Goal: Information Seeking & Learning: Learn about a topic

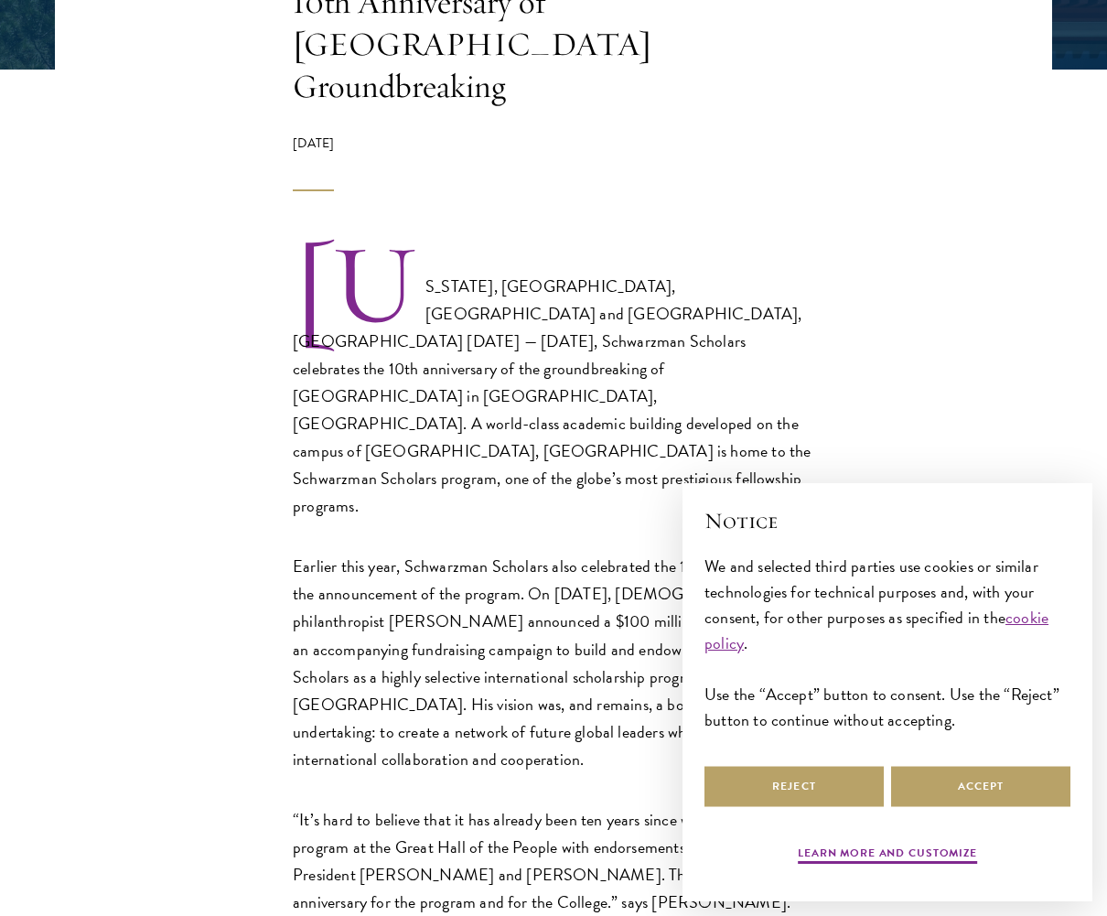
click at [959, 779] on button "Accept" at bounding box center [980, 786] width 179 height 41
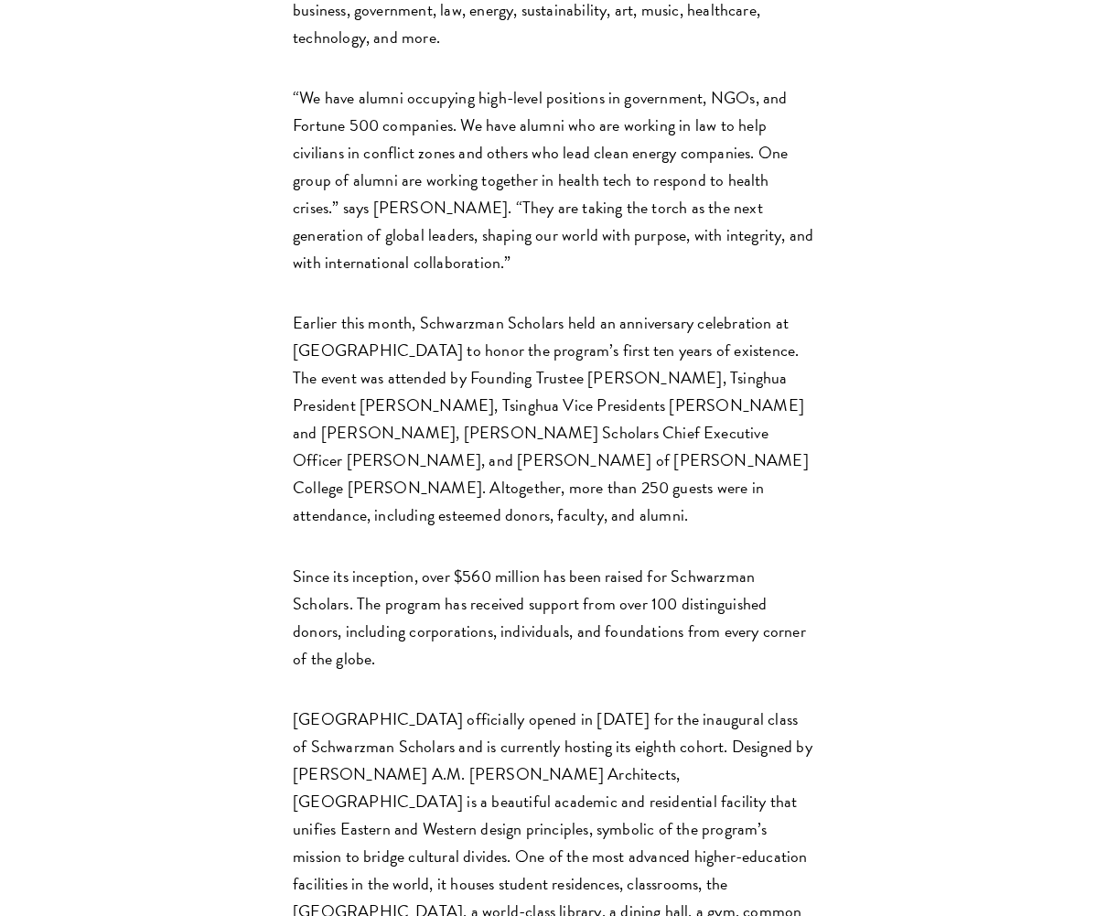
scroll to position [1953, 0]
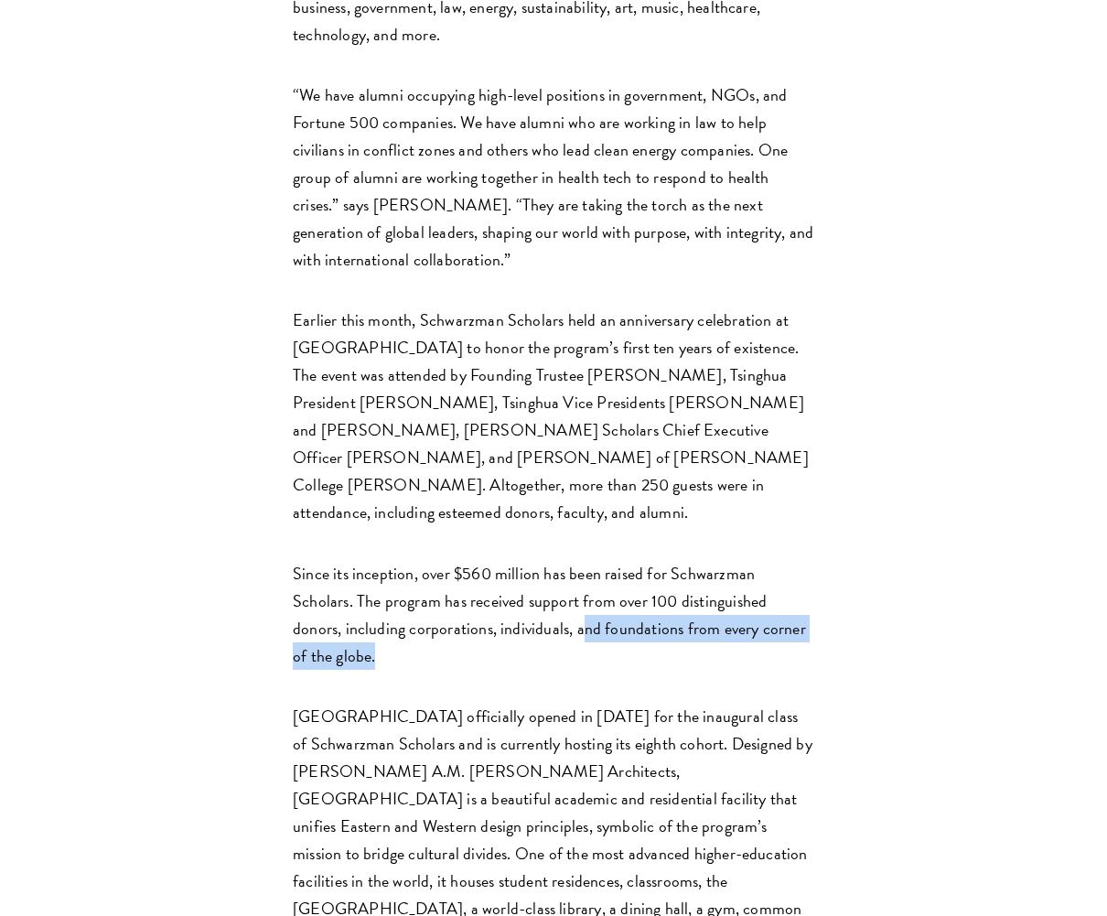
drag, startPoint x: 528, startPoint y: 481, endPoint x: 531, endPoint y: 455, distance: 26.7
click at [531, 560] on p "Since its inception, over $560 million has been raised for Schwarzman Scholars.…" at bounding box center [553, 615] width 521 height 110
click at [576, 560] on p "Since its inception, over $560 million has been raised for Schwarzman Scholars.…" at bounding box center [553, 615] width 521 height 110
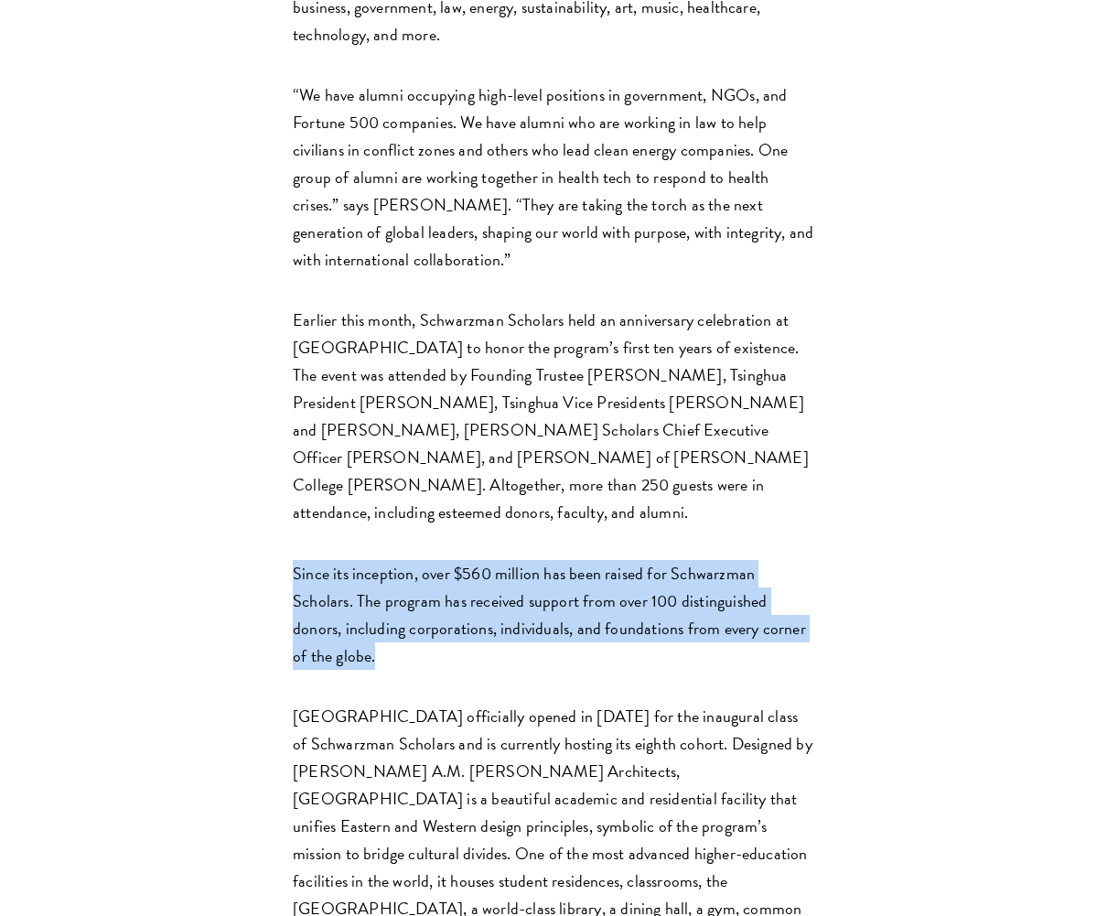
drag, startPoint x: 582, startPoint y: 370, endPoint x: 601, endPoint y: 468, distance: 100.7
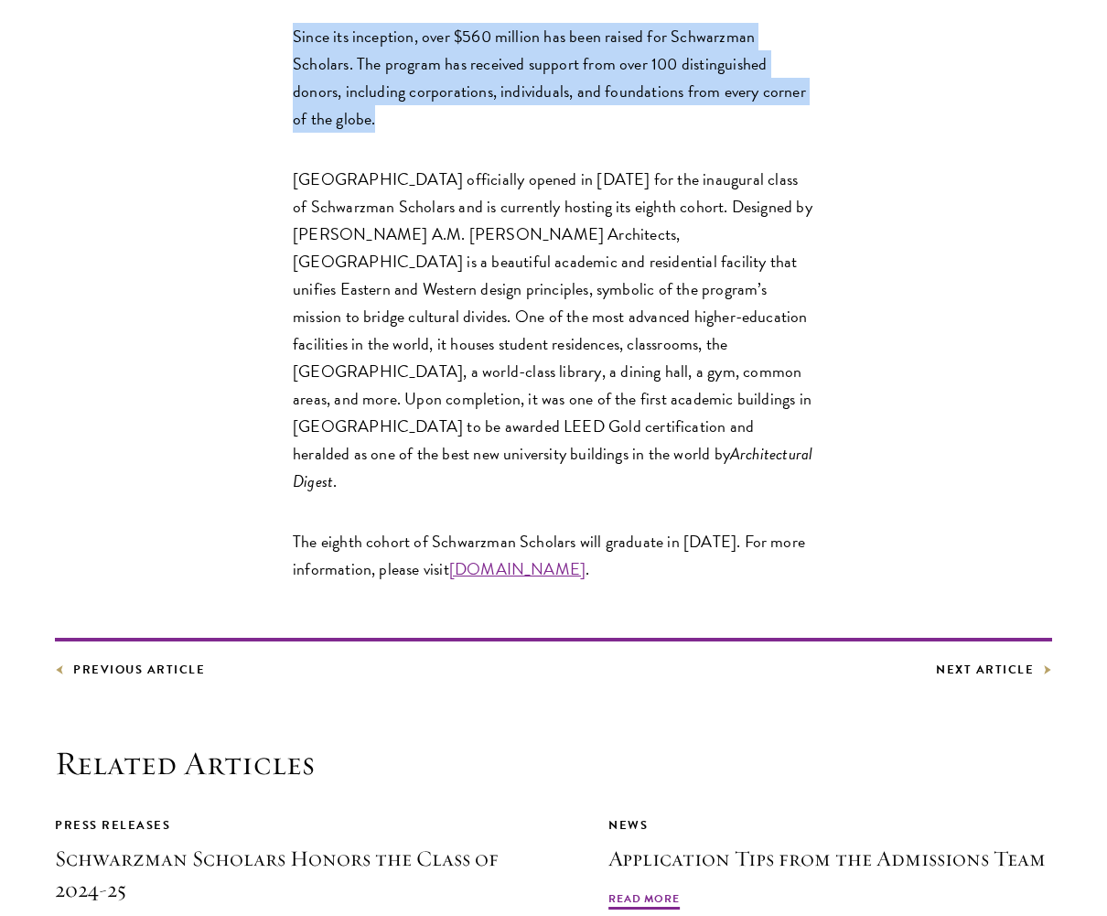
scroll to position [2492, 0]
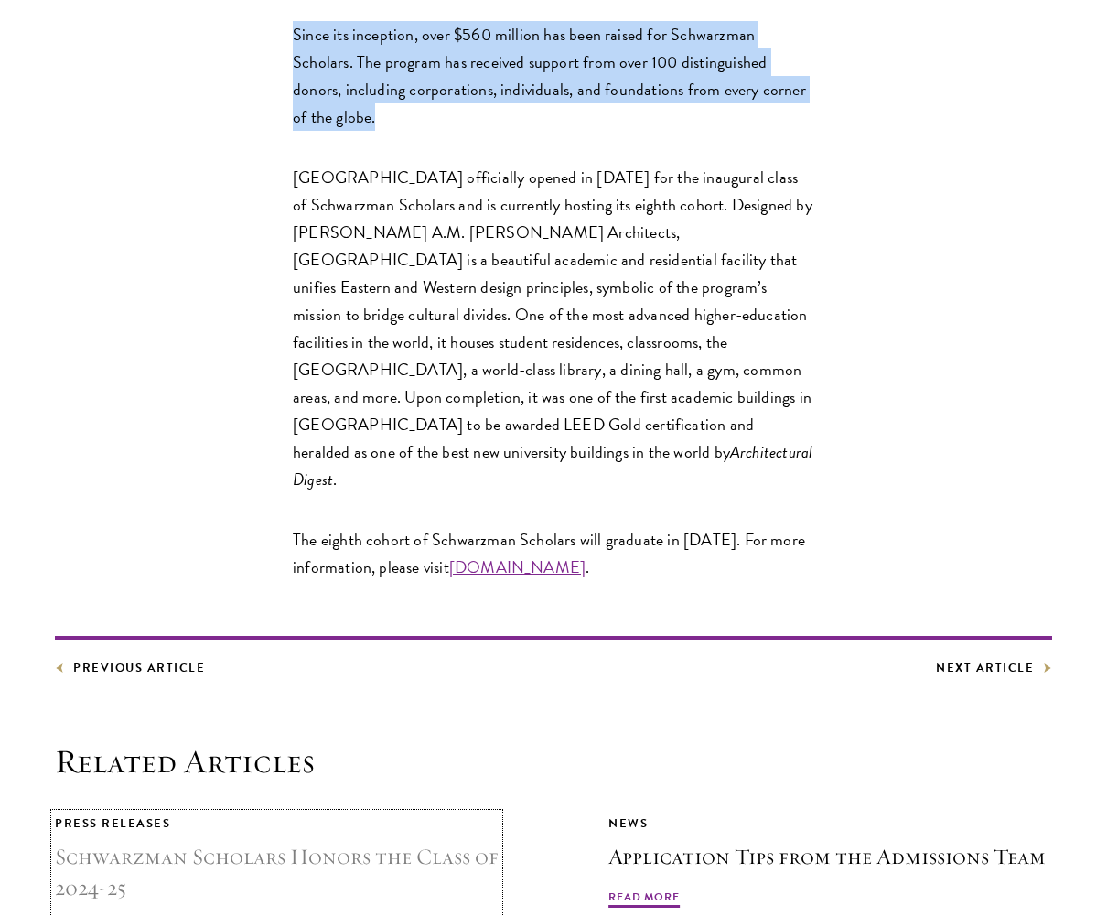
click at [454, 841] on h3 "Schwarzman Scholars Honors the Class of 2024-25" at bounding box center [277, 872] width 444 height 62
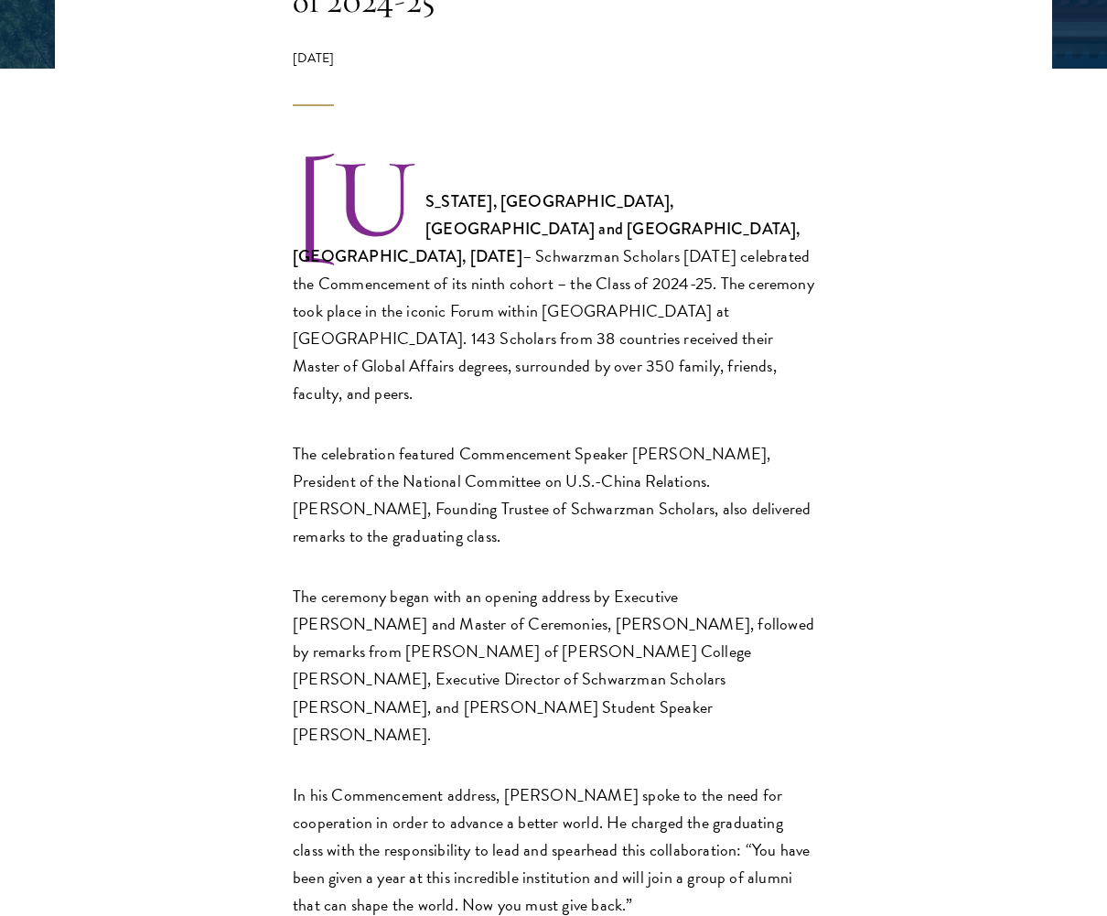
scroll to position [503, 0]
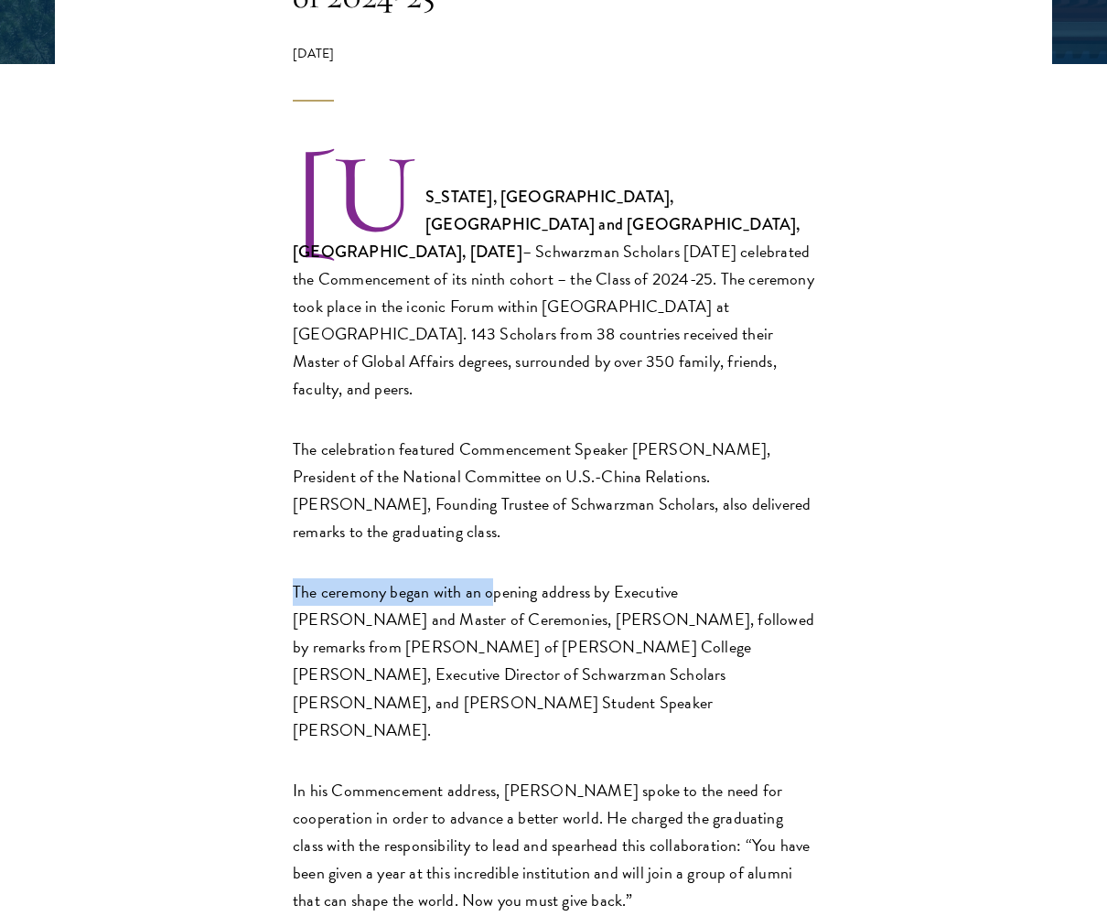
drag, startPoint x: 494, startPoint y: 526, endPoint x: 510, endPoint y: 521, distance: 16.2
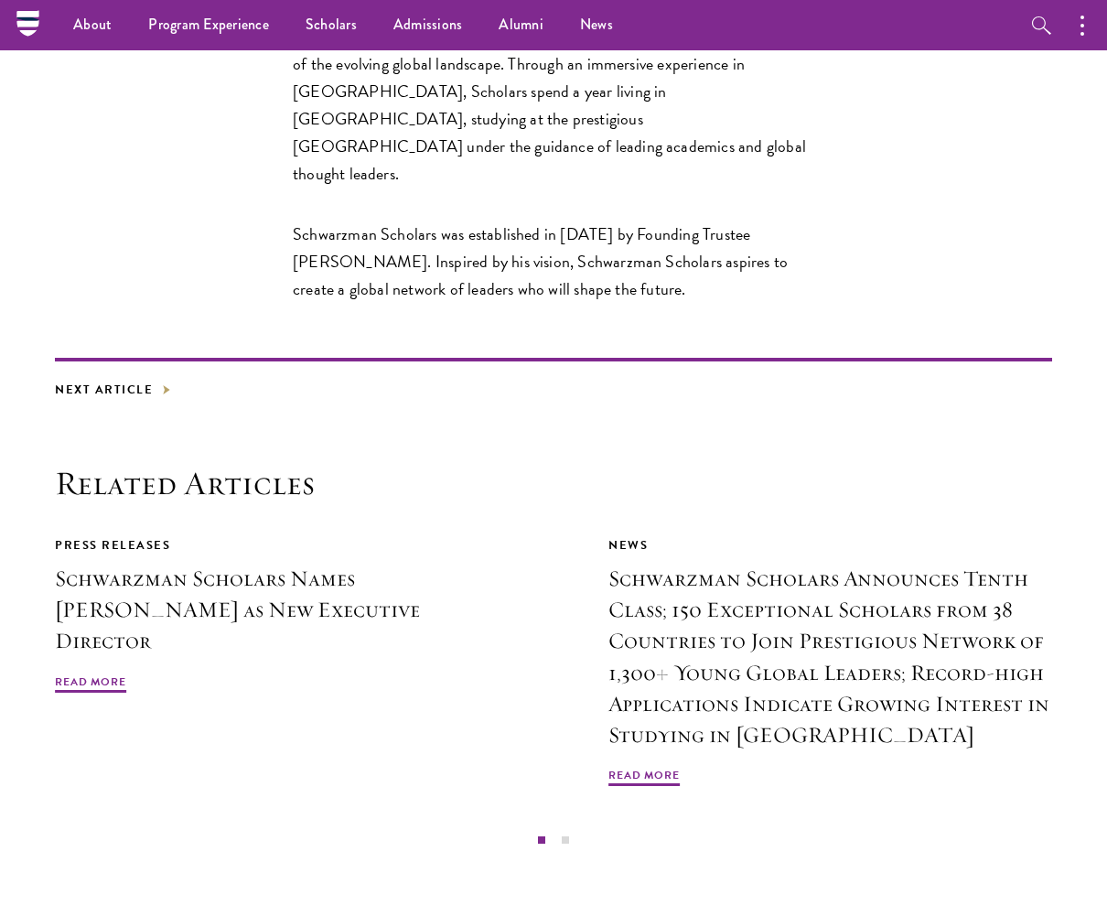
scroll to position [3047, 0]
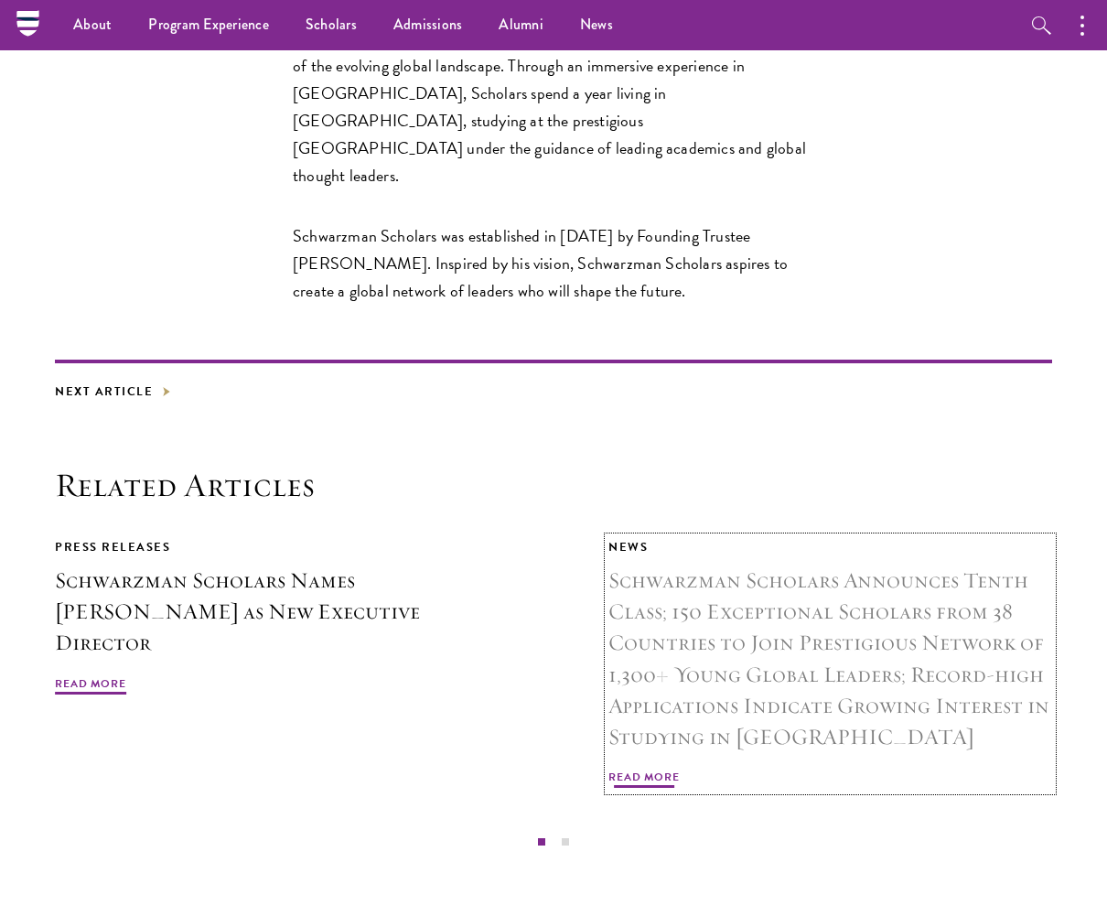
click at [716, 564] on h3 "Schwarzman Scholars Announces Tenth Class; 150 Exceptional Scholars from 38 Cou…" at bounding box center [830, 657] width 444 height 187
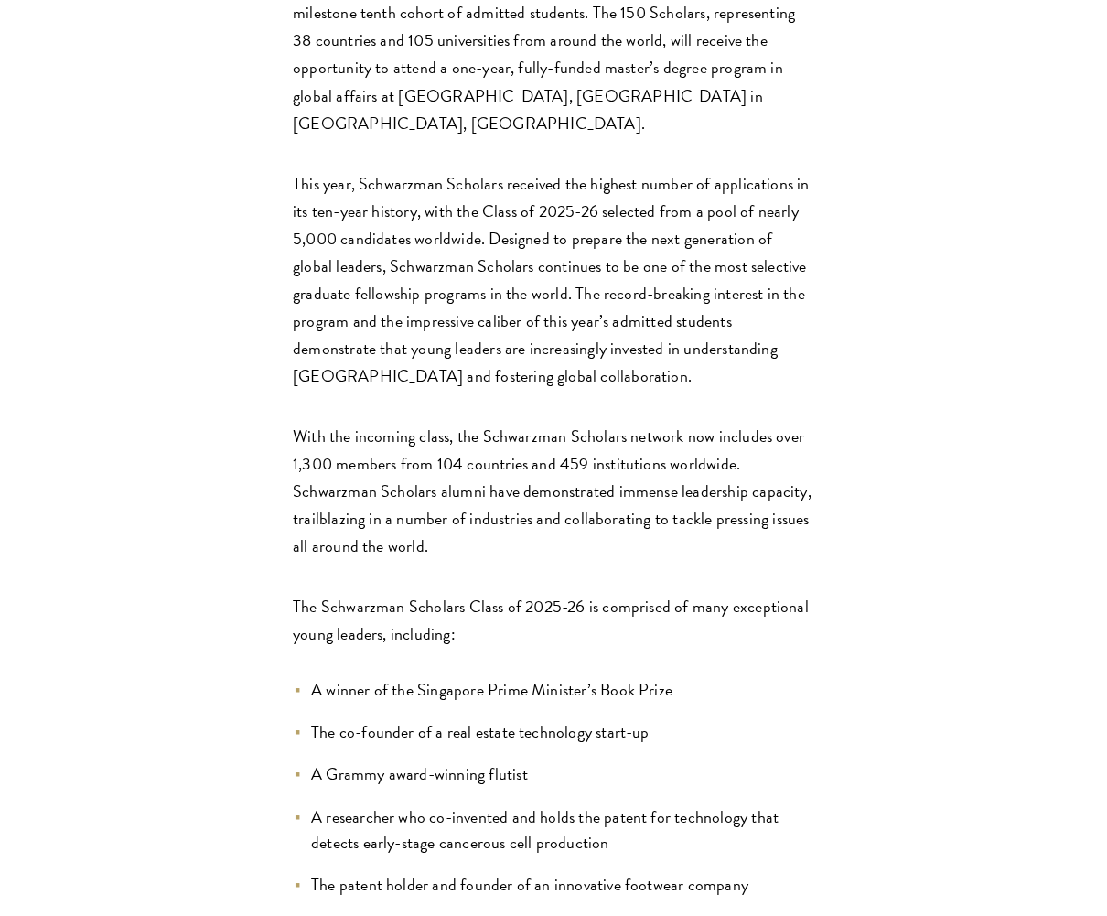
scroll to position [1014, 0]
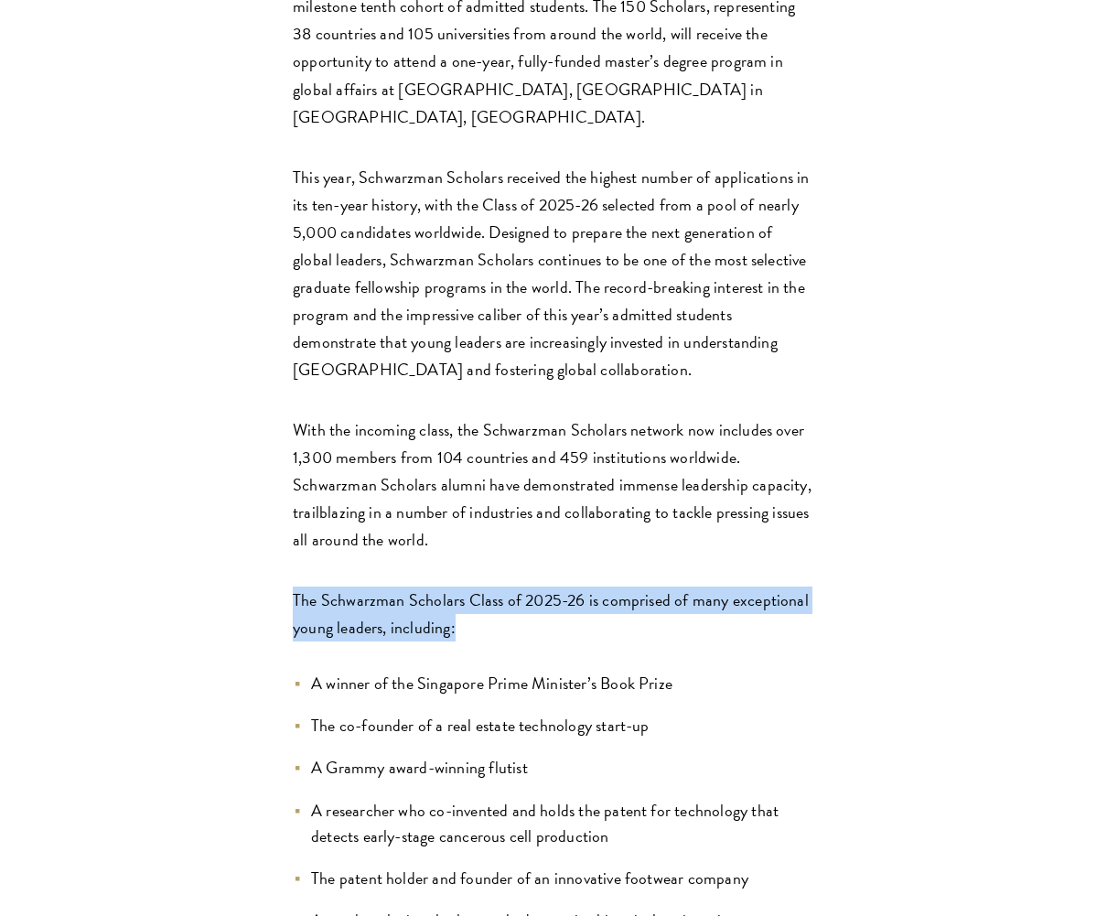
drag, startPoint x: 662, startPoint y: 479, endPoint x: 719, endPoint y: 522, distance: 71.2
click at [719, 586] on p "The Schwarzman Scholars Class of 2025-26 is comprised of many exceptional young…" at bounding box center [553, 613] width 521 height 55
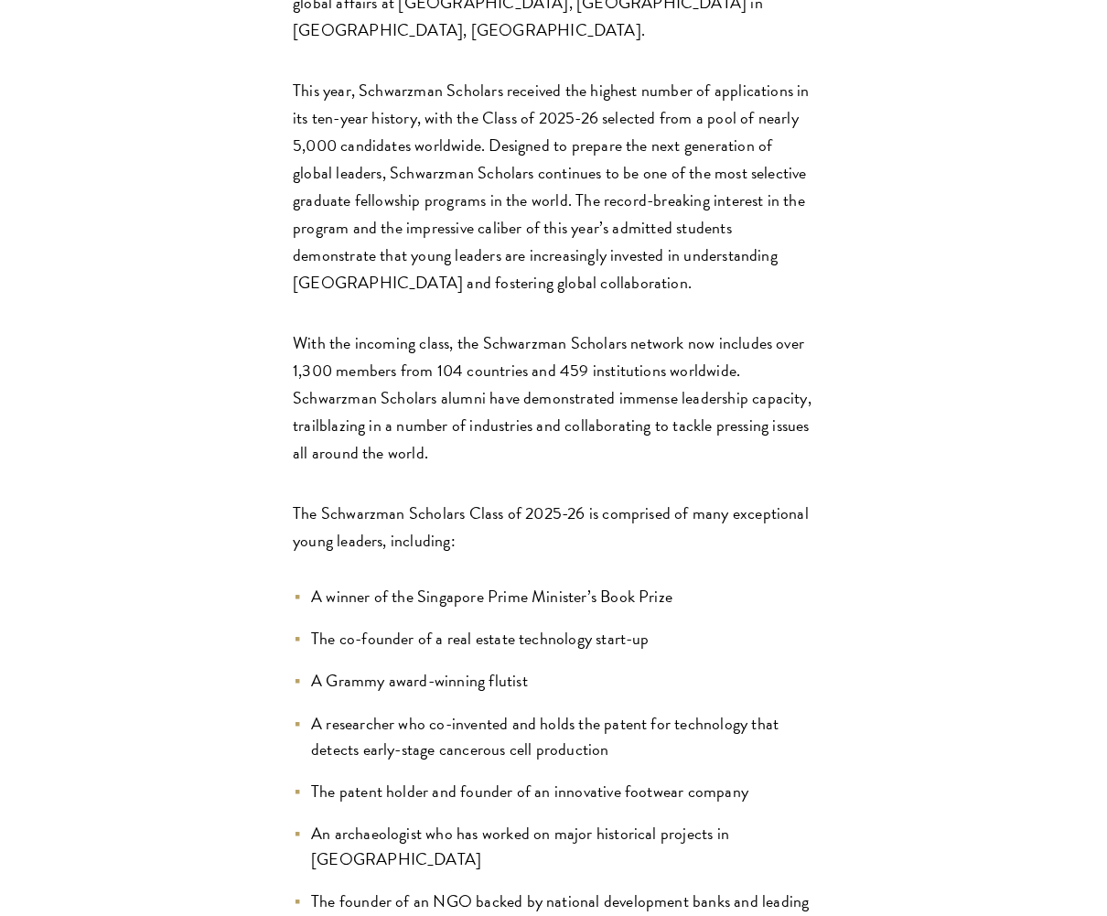
scroll to position [1103, 0]
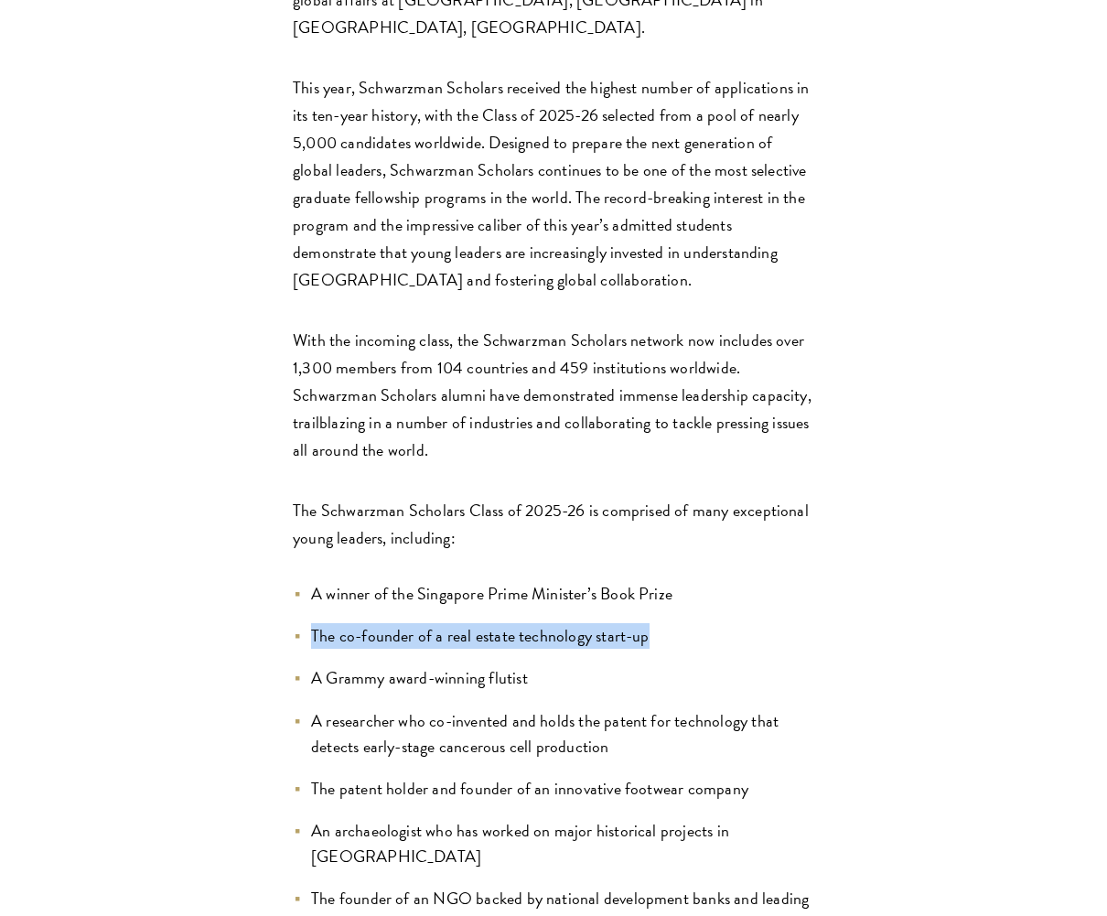
drag, startPoint x: 719, startPoint y: 522, endPoint x: 739, endPoint y: 534, distance: 23.4
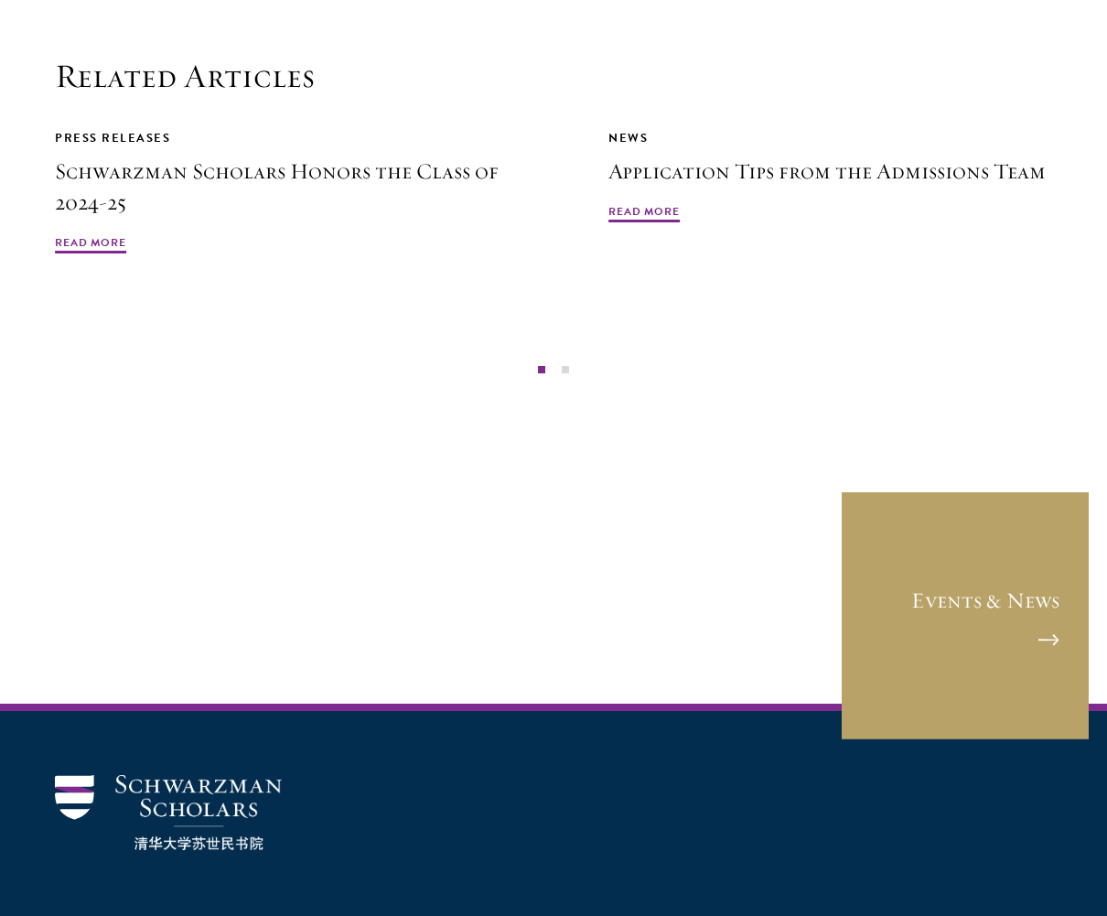
scroll to position [4897, 0]
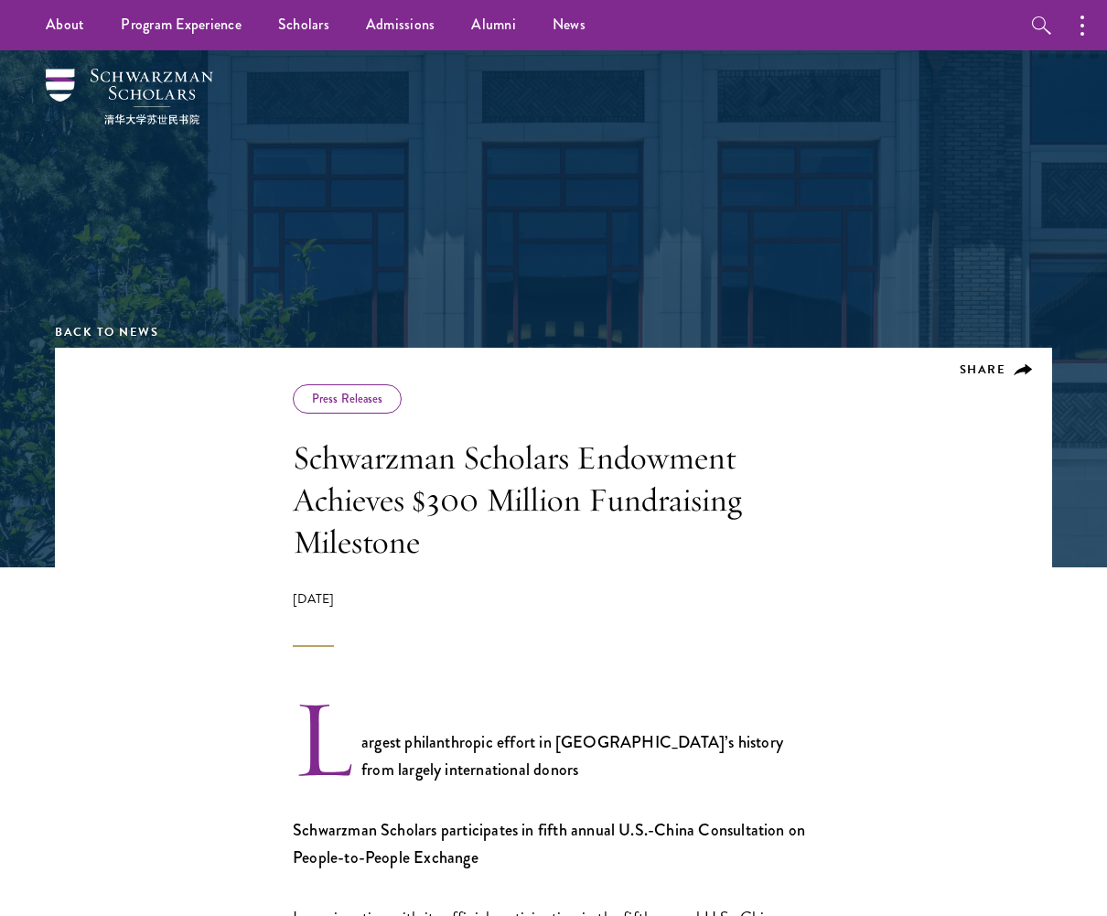
click at [283, 540] on header "Share Press Releases Schwarzman Scholars Endowment Achieves $300 Million Fundra…" at bounding box center [553, 497] width 997 height 299
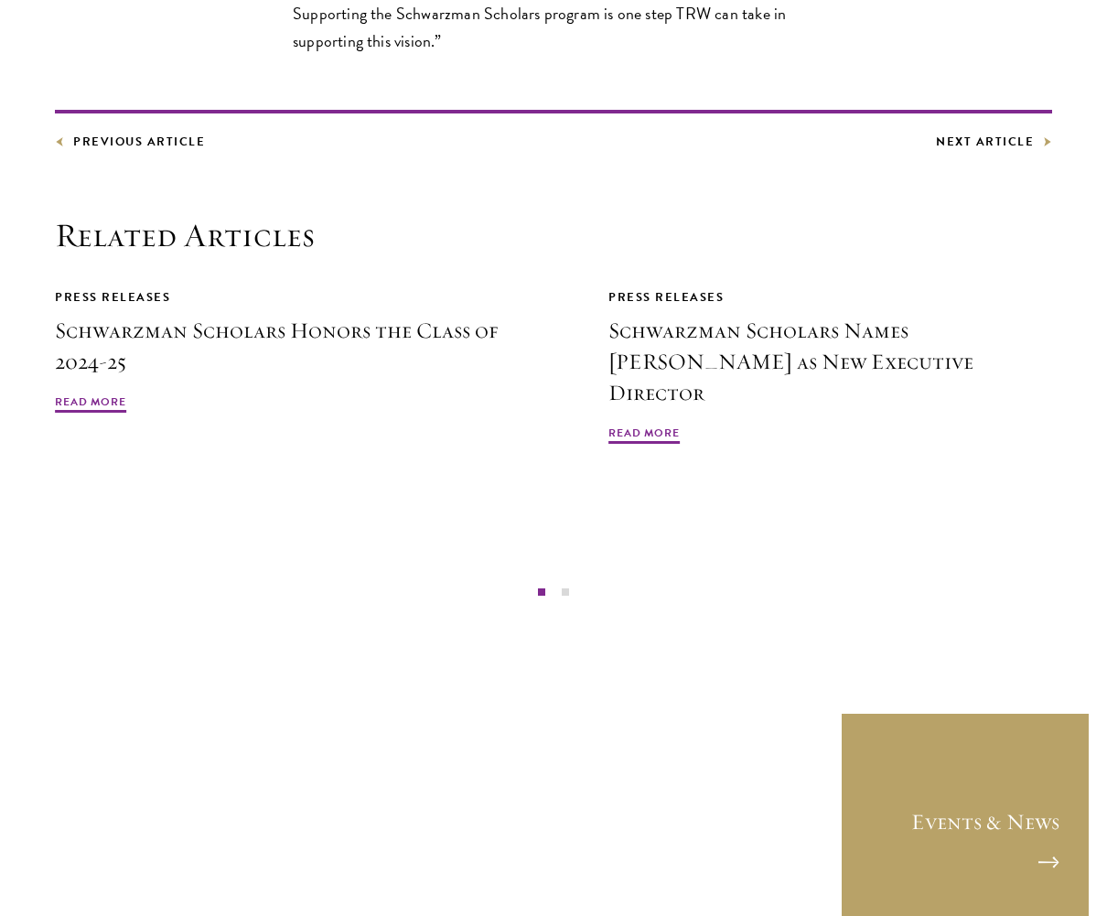
scroll to position [7263, 0]
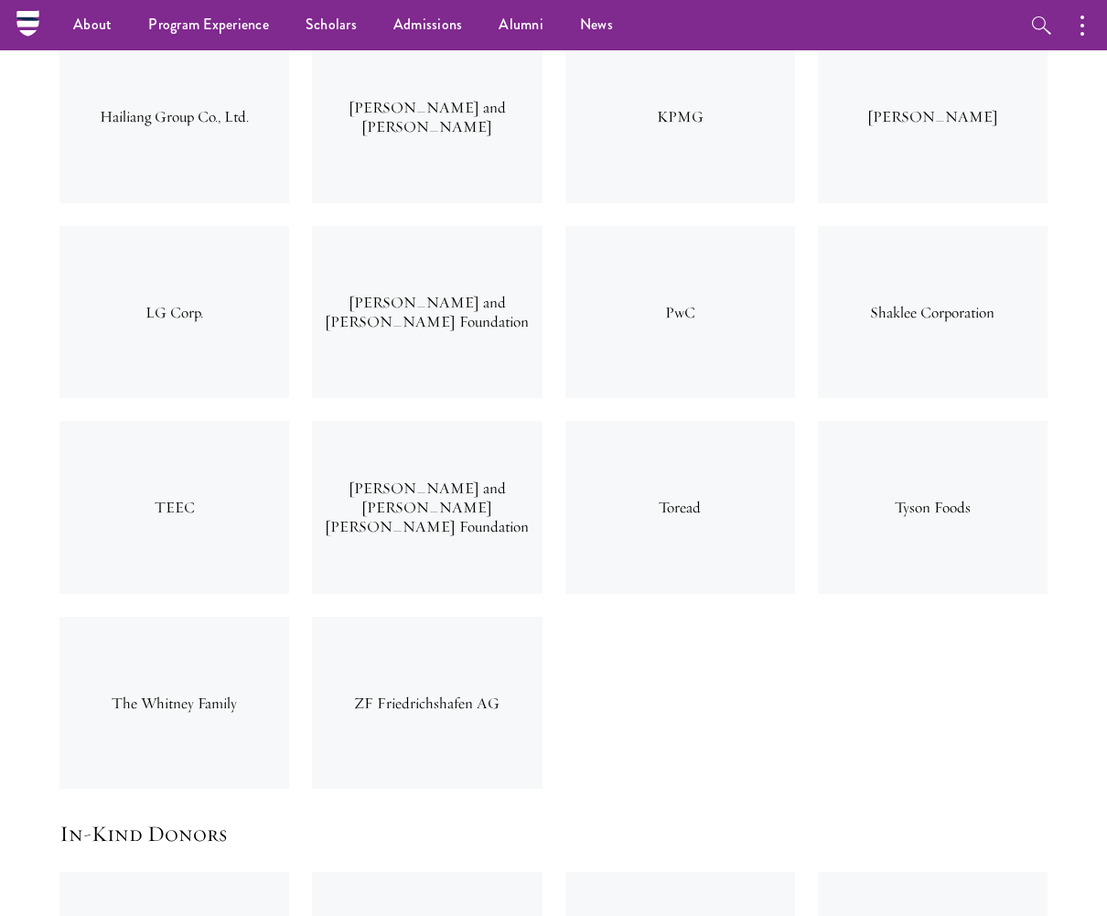
scroll to position [7051, 0]
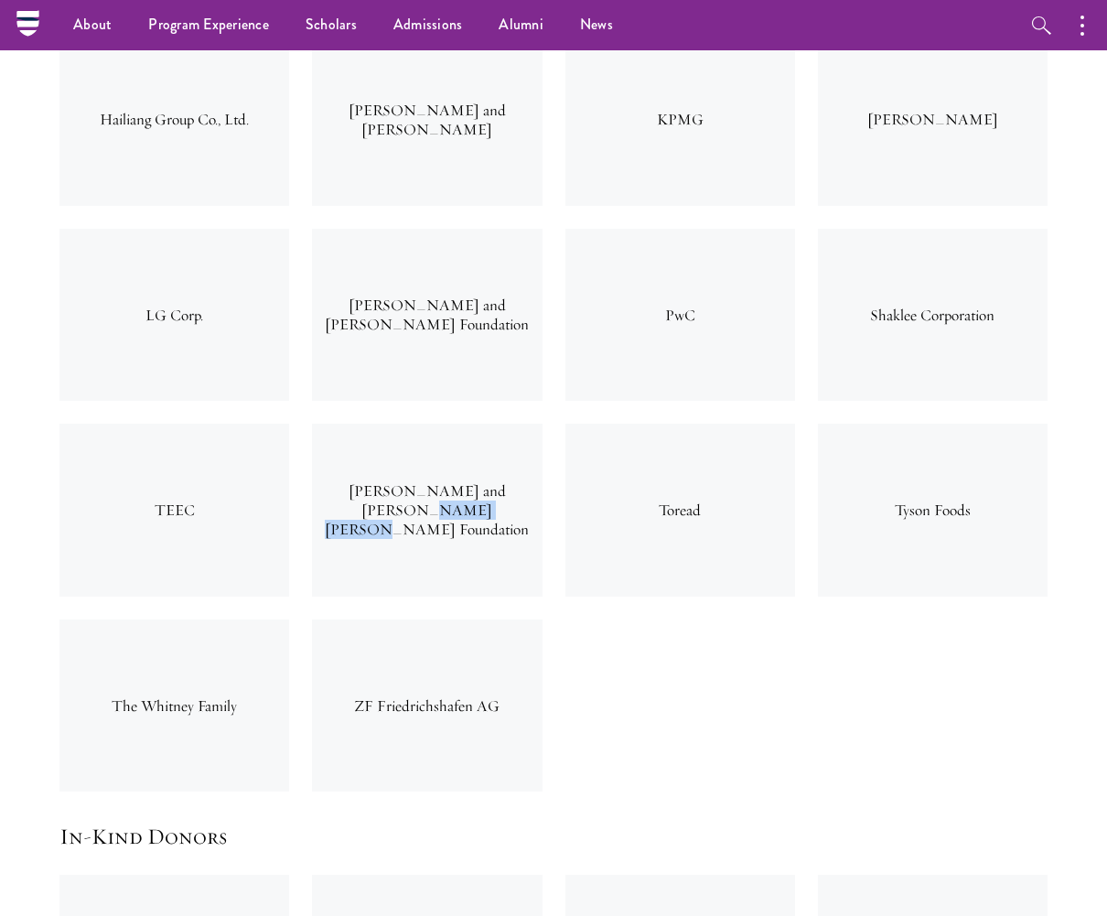
drag, startPoint x: 431, startPoint y: 407, endPoint x: 526, endPoint y: 410, distance: 95.2
click at [526, 424] on div "[PERSON_NAME] and [PERSON_NAME] [PERSON_NAME] Foundation" at bounding box center [427, 510] width 230 height 172
copy div "[PERSON_NAME] [PERSON_NAME]"
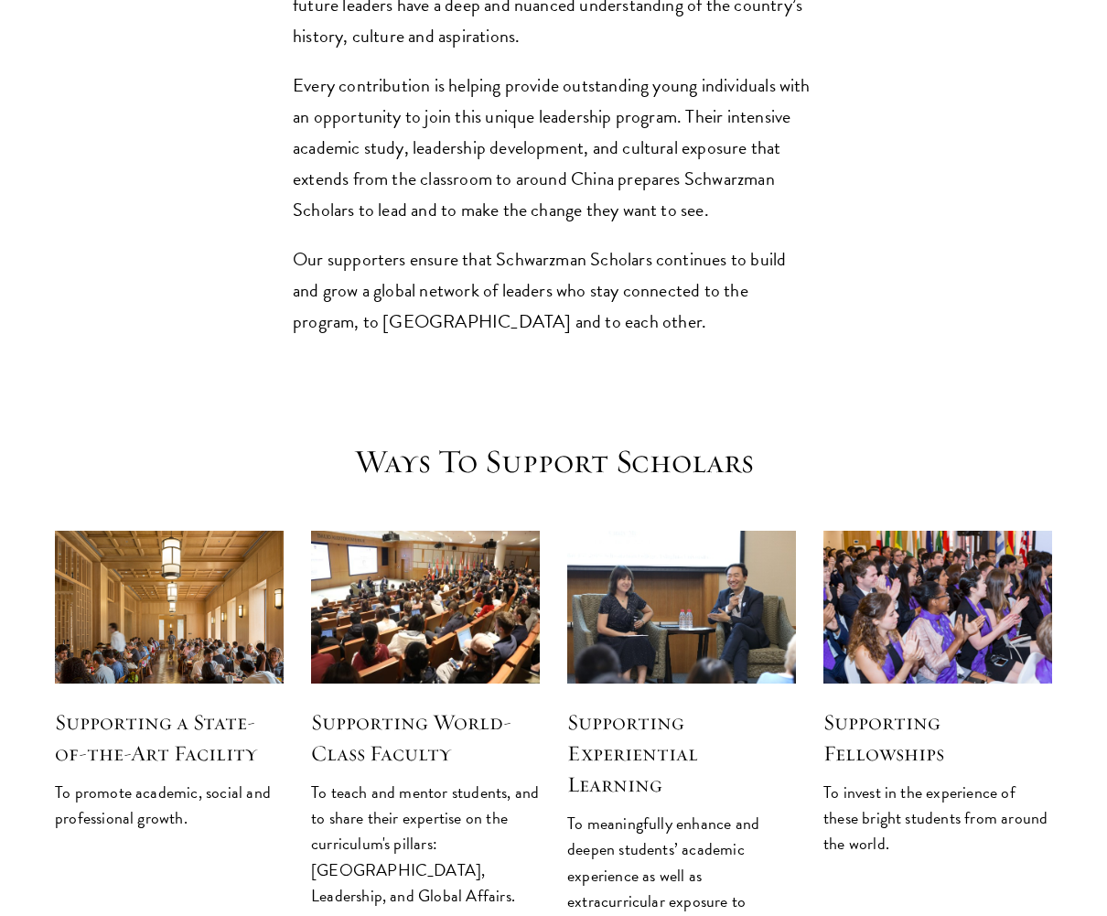
scroll to position [1731, 0]
